Goal: Transaction & Acquisition: Purchase product/service

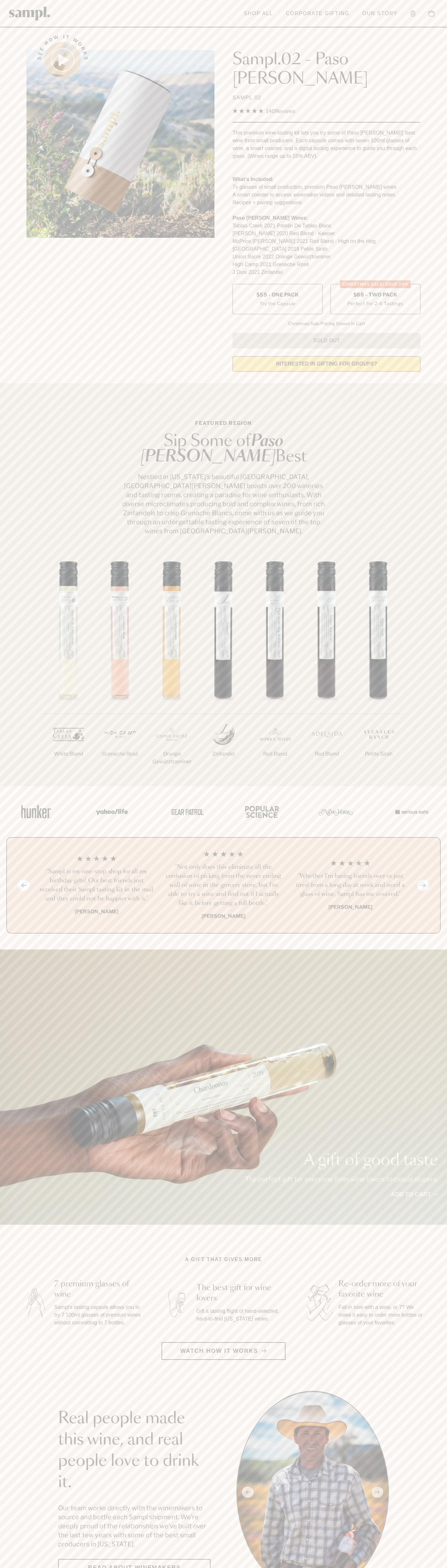
click at [375, 284] on label "CHRISTMAS SALE! Save 20% $88 - Two Pack Perfect For 2-4 Tastings" at bounding box center [375, 298] width 90 height 30
click at [83, 2] on header "Toggle navigation menu Shop All Corporate Gifting Our Story Account Story Shop …" at bounding box center [223, 13] width 447 height 27
click at [445, 1038] on div "A gift of good taste The perfect gift for everyone from wine lovers to casual s…" at bounding box center [223, 1087] width 447 height 275
click at [412, 1568] on html "Skip to main content Toggle navigation menu Shop All Corporate Gifting Our Stor…" at bounding box center [223, 1582] width 447 height 3165
click at [29, 737] on div "1/7 White Blend 2/7 Grenache Rosé 3/7" at bounding box center [223, 672] width 447 height 230
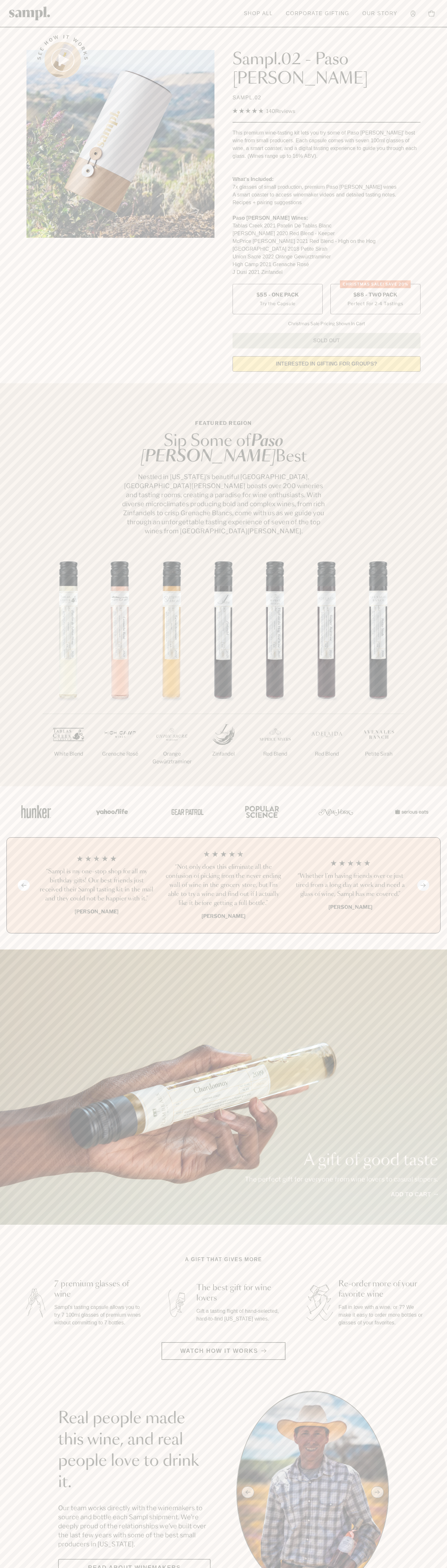
click at [375, 284] on label "CHRISTMAS SALE! Save 20% $88 - Two Pack Perfect For 2-4 Tastings" at bounding box center [375, 298] width 90 height 30
